Goal: Find specific page/section: Find specific page/section

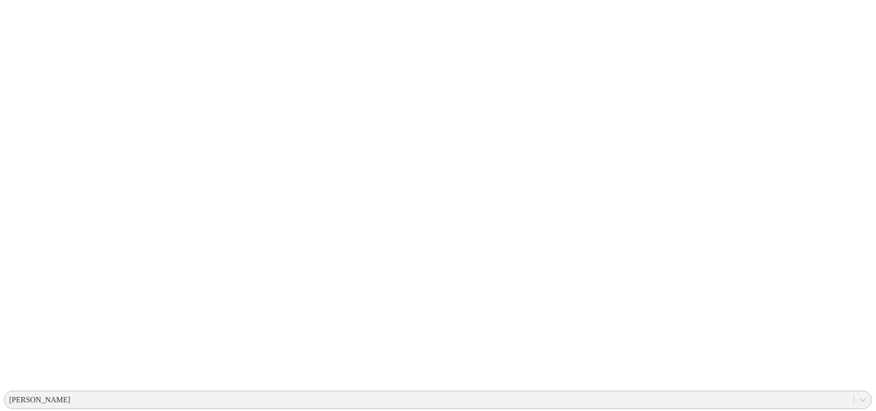
click at [703, 392] on div "[PERSON_NAME]" at bounding box center [428, 399] width 849 height 14
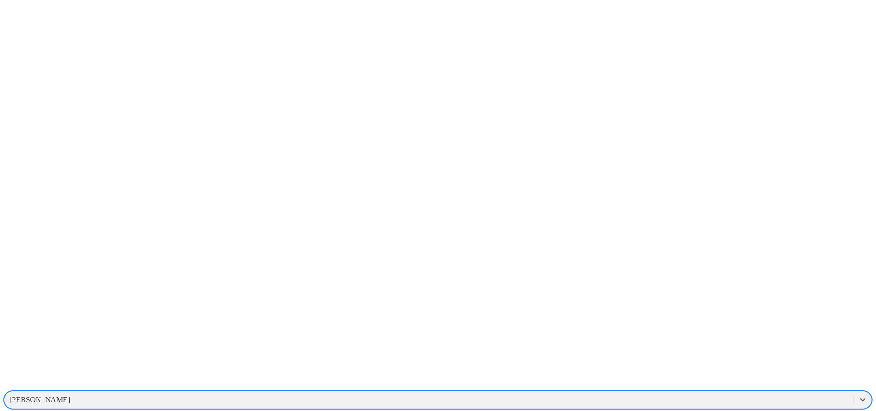
scroll to position [13, 0]
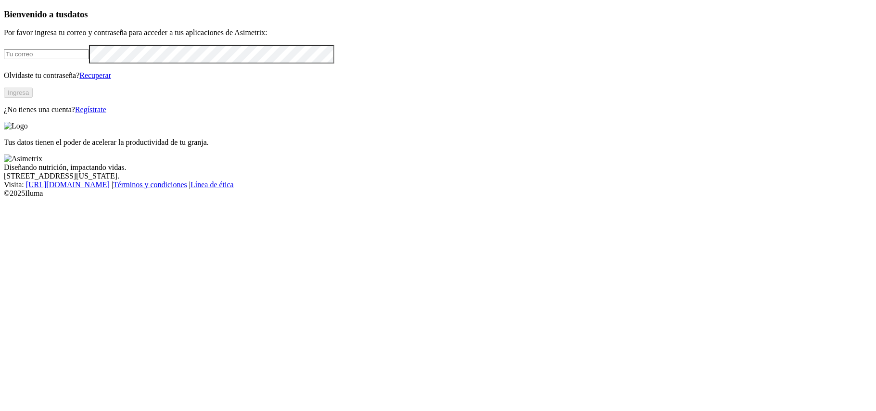
type input "david.polo@premexcorp.com"
click at [33, 98] on button "Ingresa" at bounding box center [18, 93] width 29 height 10
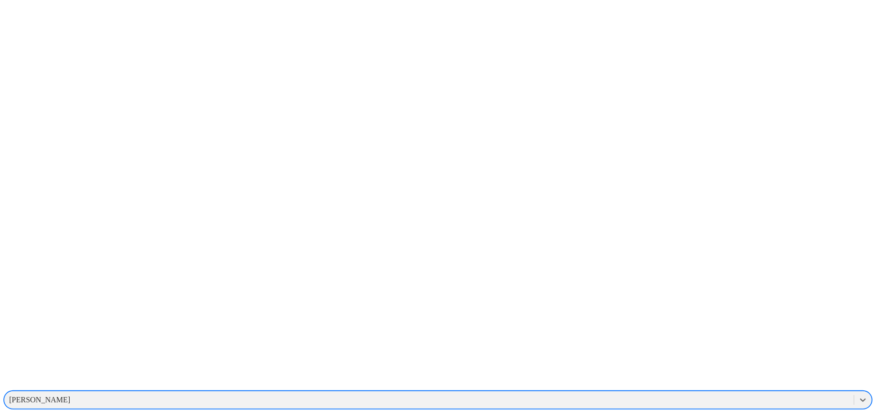
click at [70, 395] on div "[PERSON_NAME]" at bounding box center [39, 399] width 61 height 9
